Goal: Task Accomplishment & Management: Manage account settings

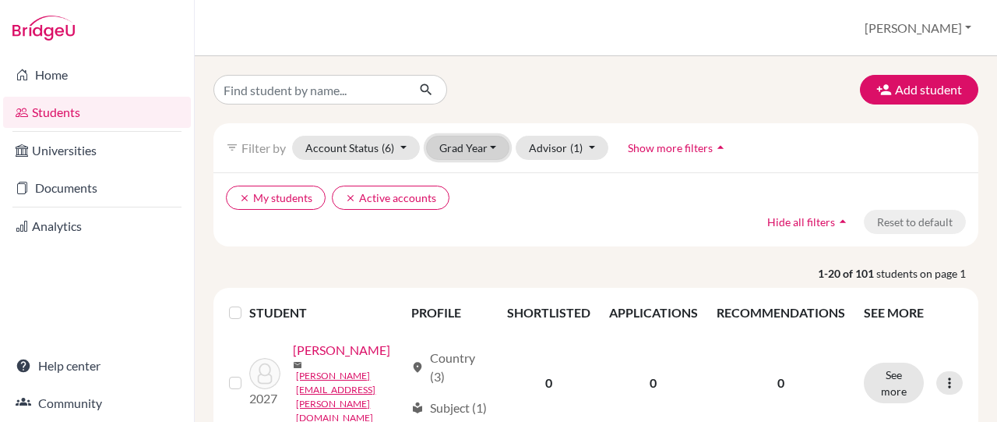
click at [489, 151] on button "Grad Year" at bounding box center [468, 148] width 84 height 24
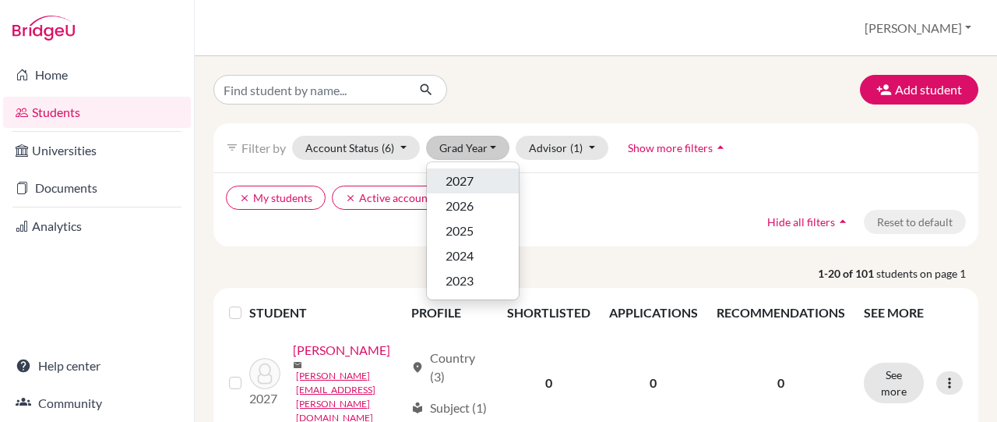
click at [485, 175] on div "2027" at bounding box center [473, 180] width 55 height 19
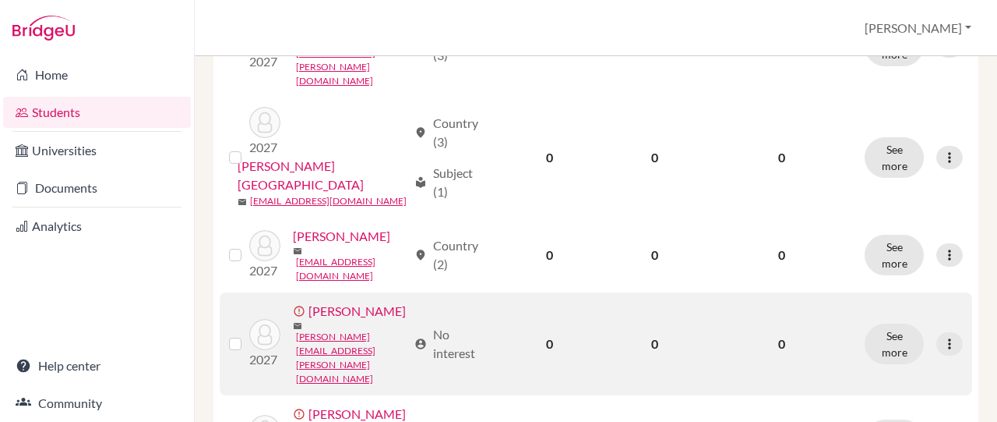
scroll to position [935, 0]
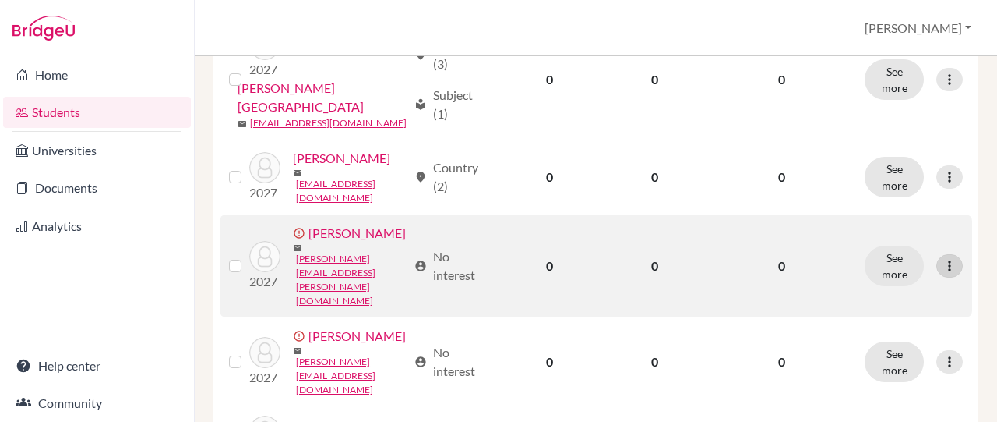
click at [946, 268] on div at bounding box center [950, 265] width 26 height 23
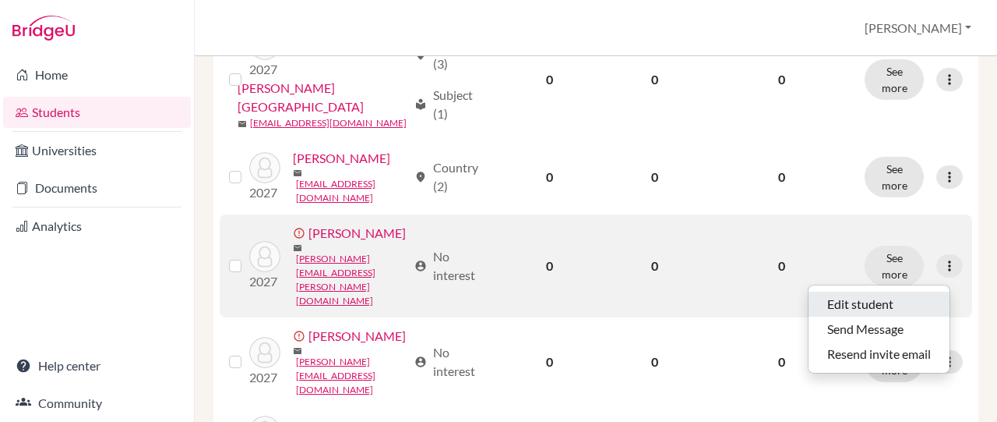
click at [886, 305] on button "Edit student" at bounding box center [879, 303] width 141 height 25
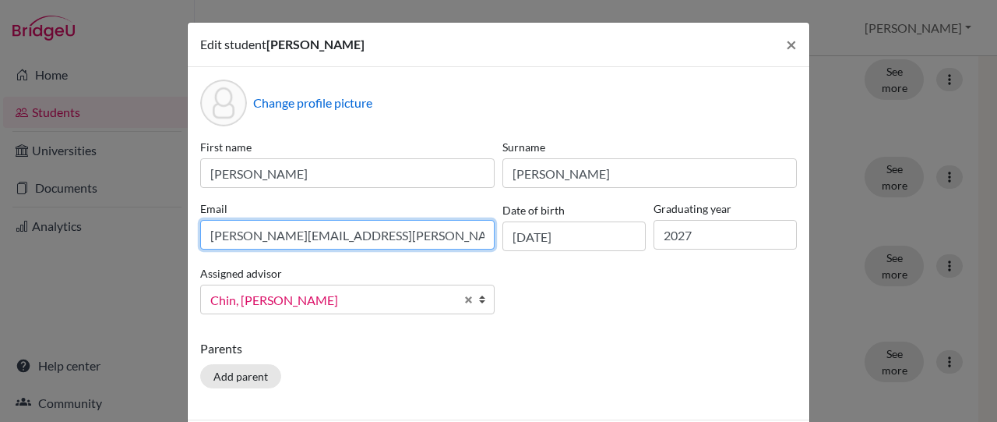
click at [253, 234] on input "[PERSON_NAME][EMAIL_ADDRESS][PERSON_NAME][DOMAIN_NAME]" at bounding box center [347, 235] width 295 height 30
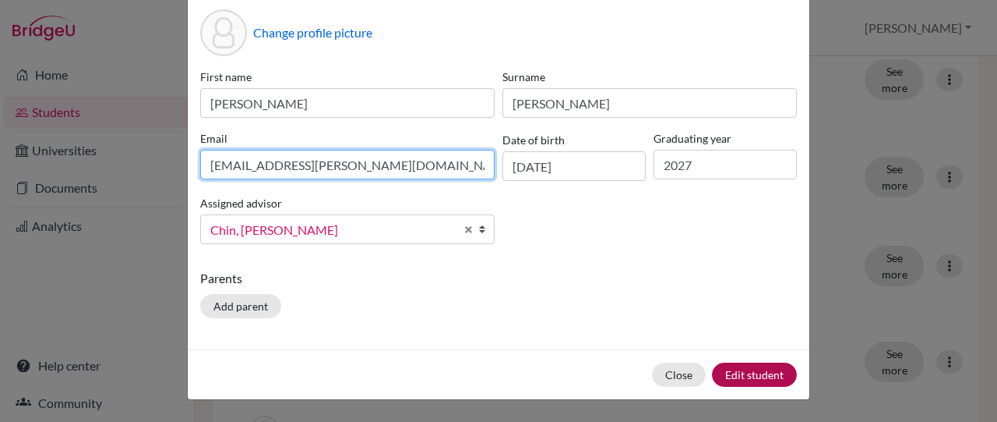
type input "[EMAIL_ADDRESS][PERSON_NAME][DOMAIN_NAME]"
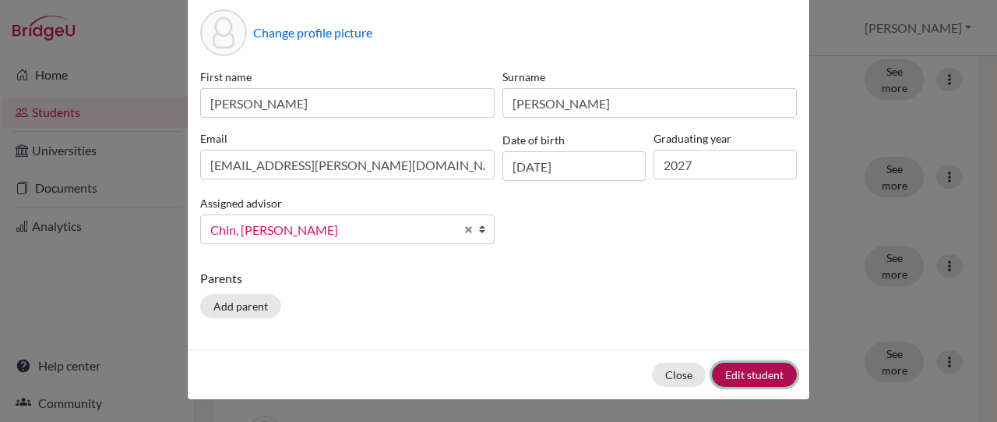
click at [763, 374] on button "Edit student" at bounding box center [754, 374] width 85 height 24
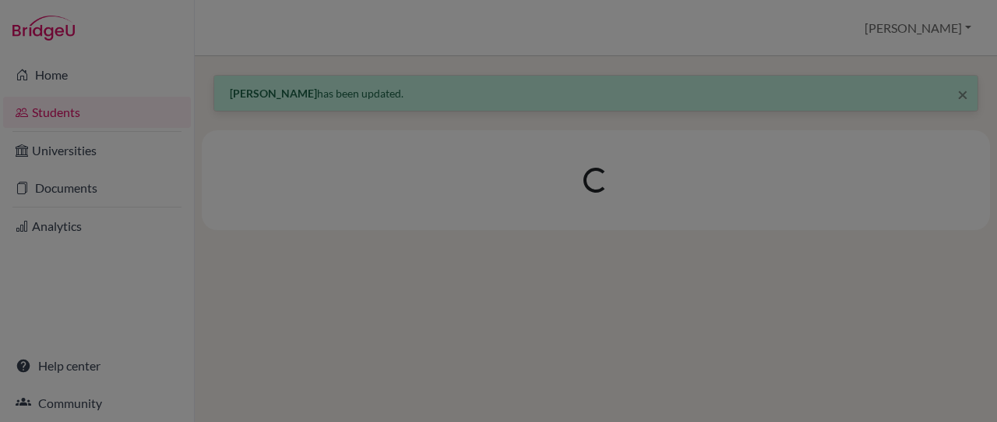
scroll to position [0, 0]
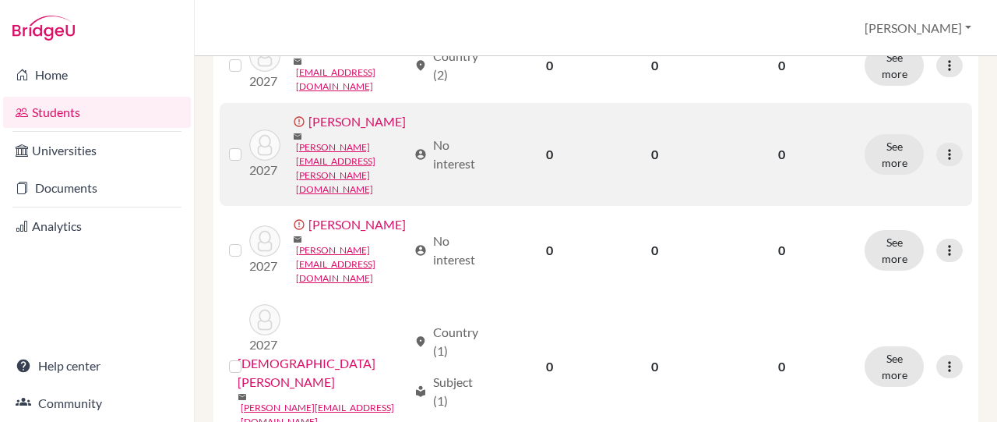
scroll to position [1065, 0]
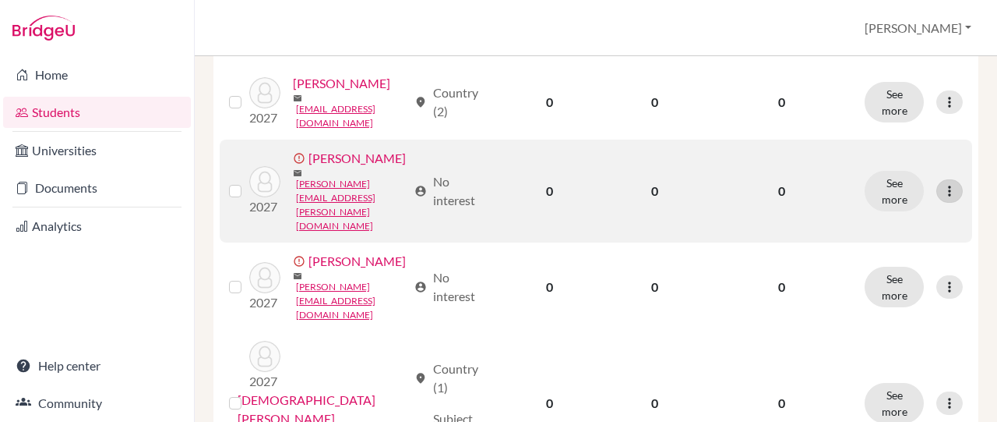
click at [937, 187] on div at bounding box center [950, 190] width 26 height 23
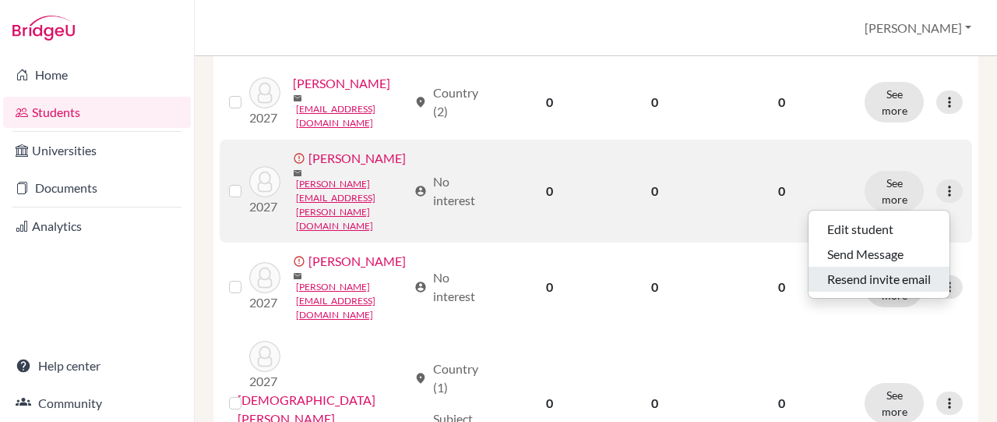
click at [889, 283] on button "Resend invite email" at bounding box center [879, 278] width 141 height 25
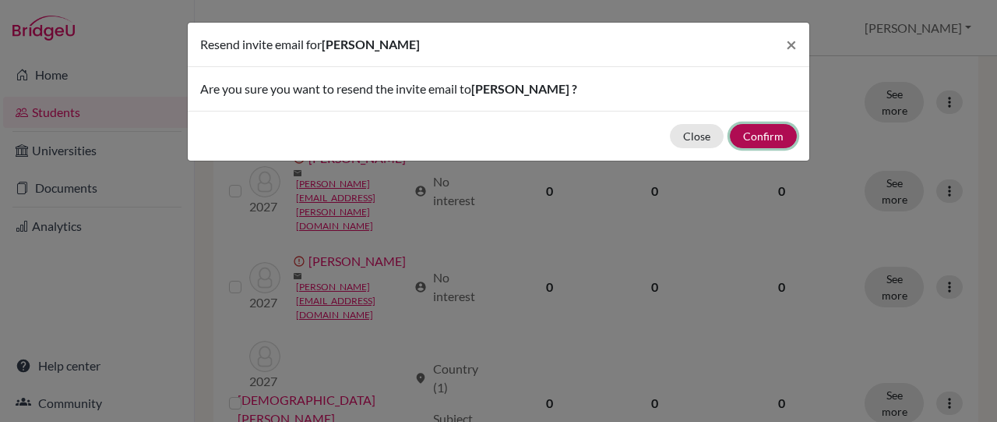
click at [767, 145] on button "Confirm" at bounding box center [763, 136] width 67 height 24
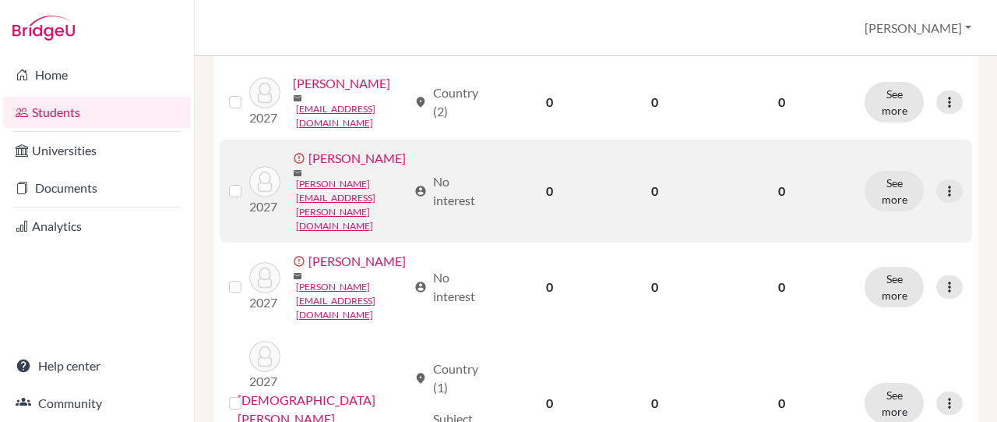
click at [309, 168] on link "[PERSON_NAME]" at bounding box center [357, 158] width 97 height 19
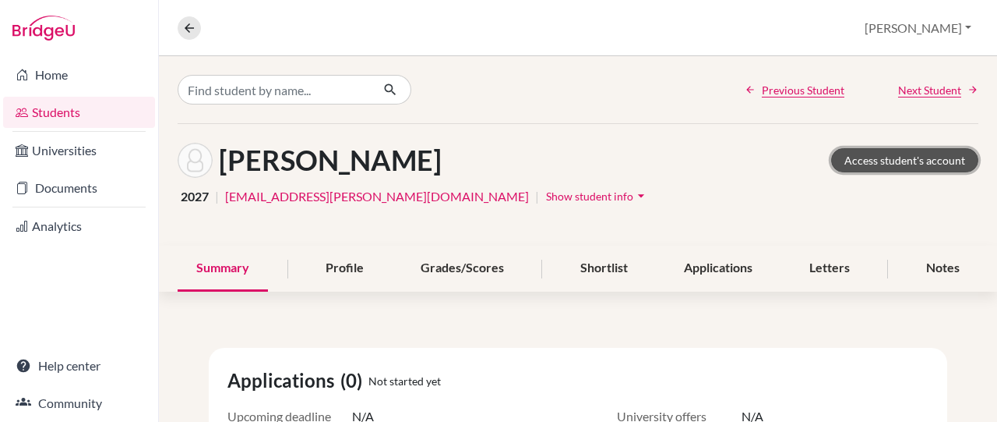
click at [892, 158] on link "Access student's account" at bounding box center [904, 160] width 147 height 24
click at [55, 109] on link "Students" at bounding box center [79, 112] width 152 height 31
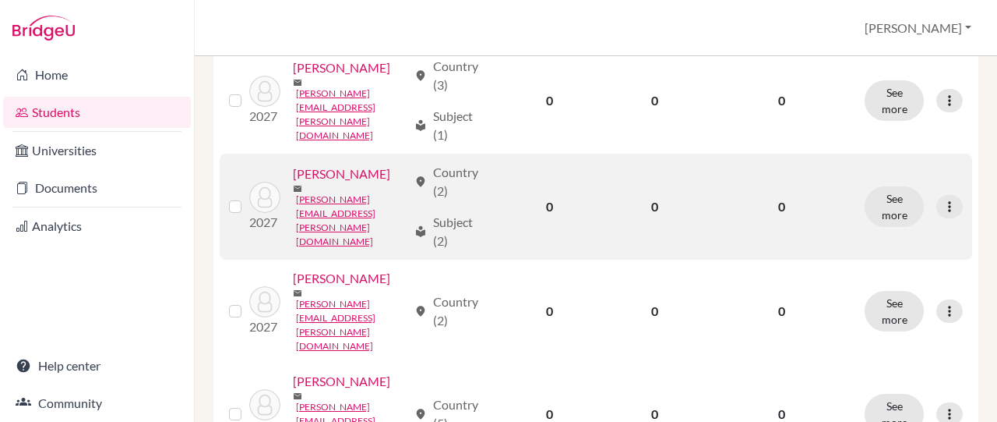
scroll to position [312, 0]
